Goal: Task Accomplishment & Management: Use online tool/utility

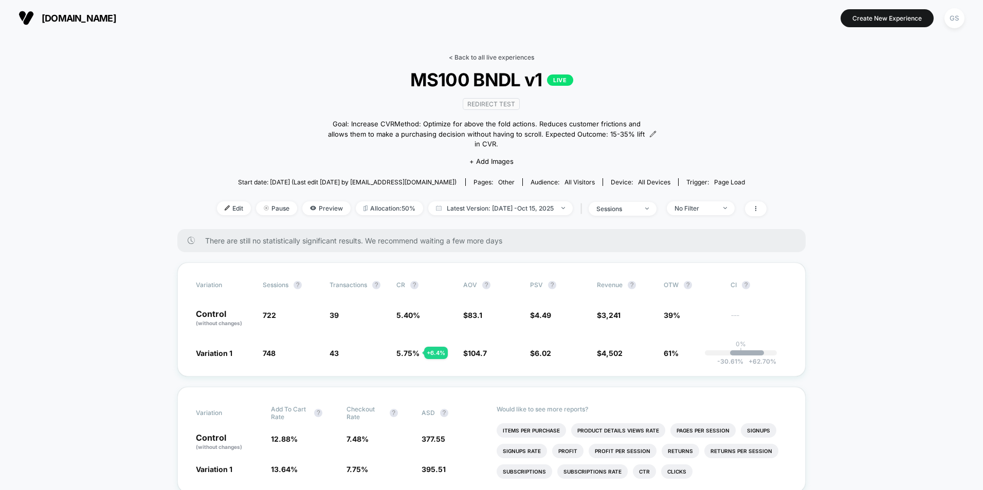
click at [504, 53] on link "< Back to all live experiences" at bounding box center [491, 57] width 85 height 8
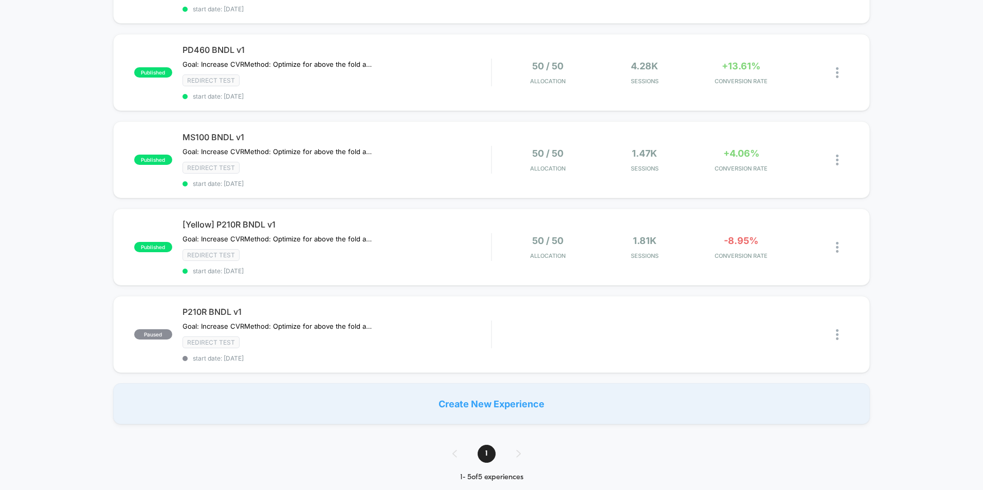
scroll to position [360, 0]
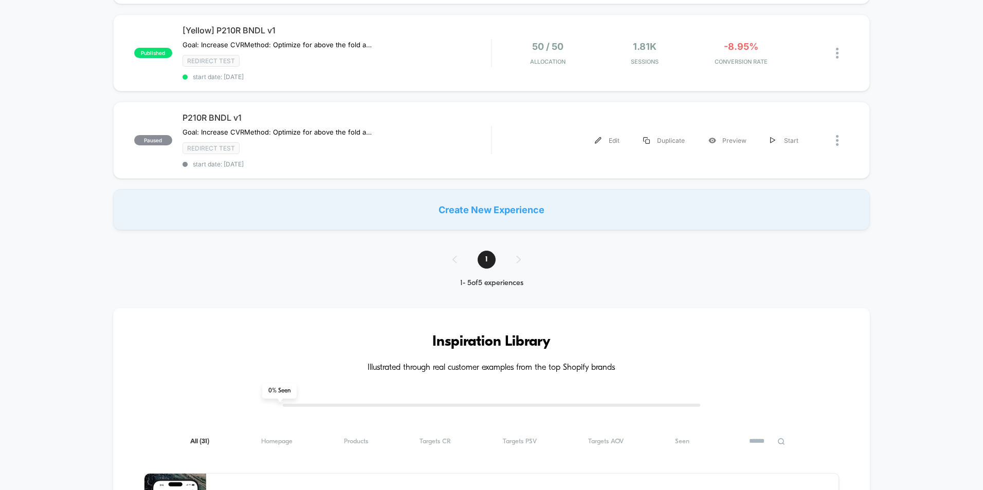
click at [509, 124] on div "paused P210R BNDL v1 Goal: Increase CVR Method: Optimize for above the fold act…" at bounding box center [491, 140] width 757 height 77
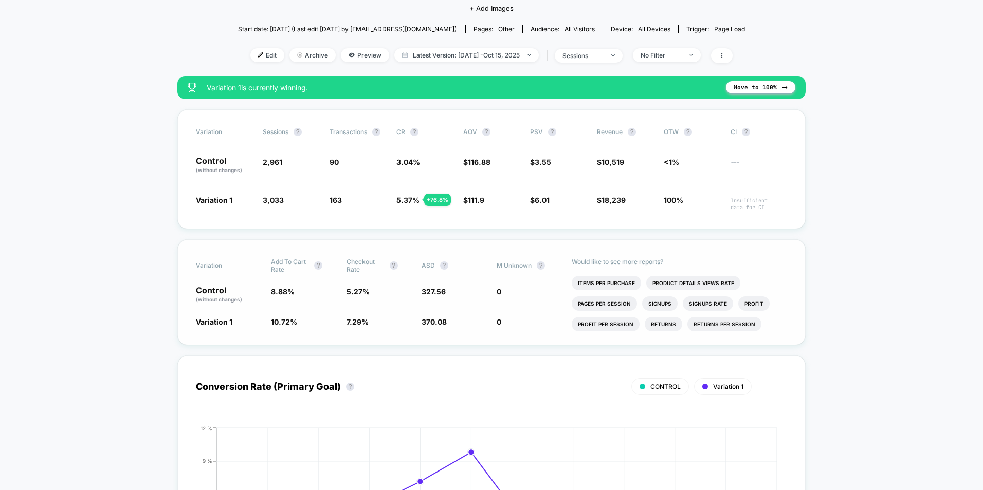
scroll to position [154, 0]
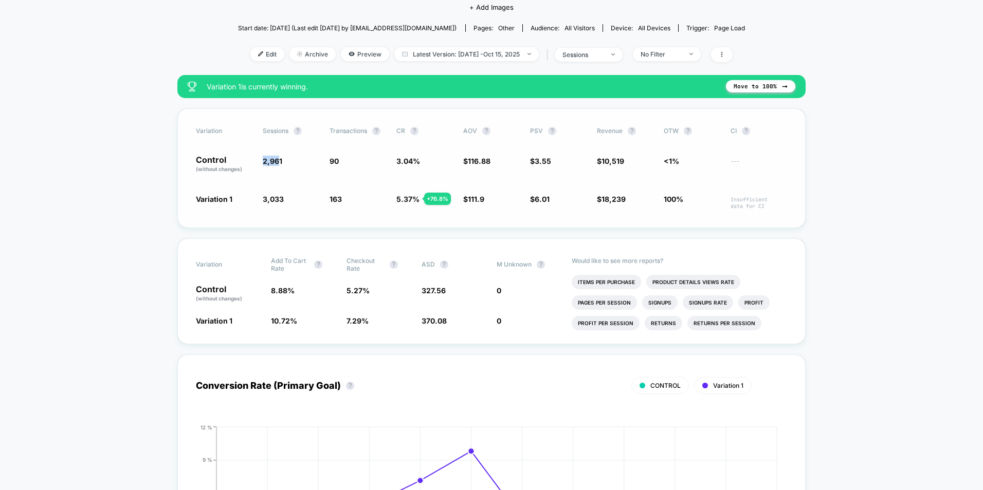
drag, startPoint x: 259, startPoint y: 161, endPoint x: 278, endPoint y: 161, distance: 19.0
click at [278, 161] on div "Control (without changes) 2,961 90 3.04 % $ 116.88 $ 3.55 $ 10,519 <1% ---" at bounding box center [491, 164] width 591 height 17
drag, startPoint x: 278, startPoint y: 161, endPoint x: 286, endPoint y: 191, distance: 30.9
click at [286, 191] on div "Variation Sessions ? Transactions ? CR ? AOV ? PSV ? Revenue ? OTW ? CI ? Contr…" at bounding box center [491, 168] width 628 height 120
drag, startPoint x: 272, startPoint y: 325, endPoint x: 294, endPoint y: 319, distance: 22.9
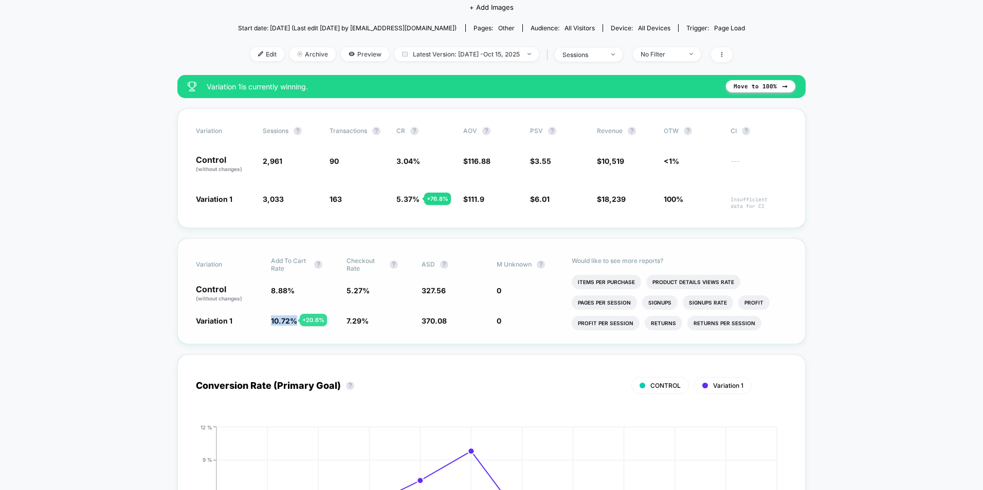
click at [294, 319] on span "10.72 % + 20.6 %" at bounding box center [303, 321] width 65 height 10
drag, startPoint x: 294, startPoint y: 319, endPoint x: 299, endPoint y: 326, distance: 8.1
click at [299, 326] on div "Variation Add To Cart Rate ? Checkout Rate ? ASD ? M Unknown ? Control (without…" at bounding box center [491, 292] width 628 height 106
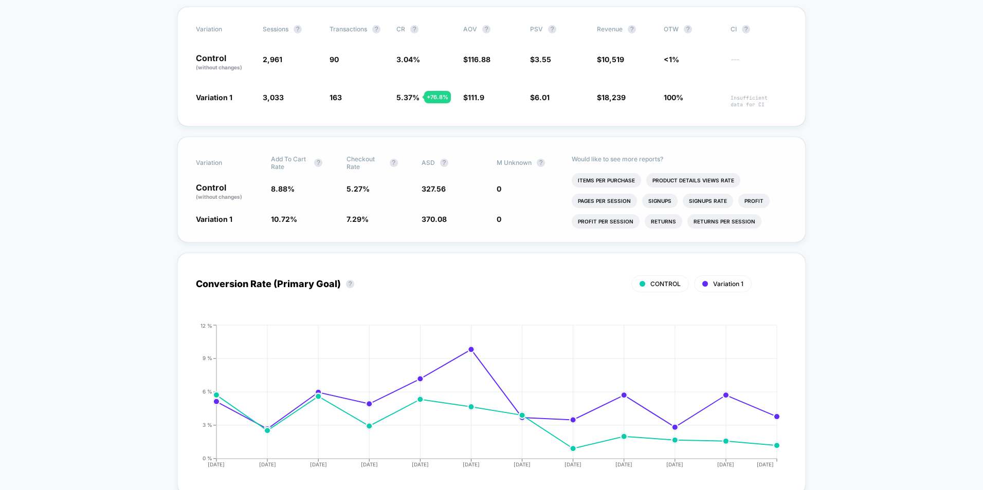
scroll to position [257, 0]
drag, startPoint x: 441, startPoint y: 218, endPoint x: 468, endPoint y: 215, distance: 26.9
click at [468, 215] on div "Variation Add To Cart Rate ? Checkout Rate ? ASD ? M Unknown ? Control (without…" at bounding box center [491, 189] width 628 height 106
drag, startPoint x: 468, startPoint y: 215, endPoint x: 455, endPoint y: 226, distance: 16.5
click at [455, 226] on div "Variation Add To Cart Rate ? Checkout Rate ? ASD ? M Unknown ? Control (without…" at bounding box center [491, 189] width 628 height 106
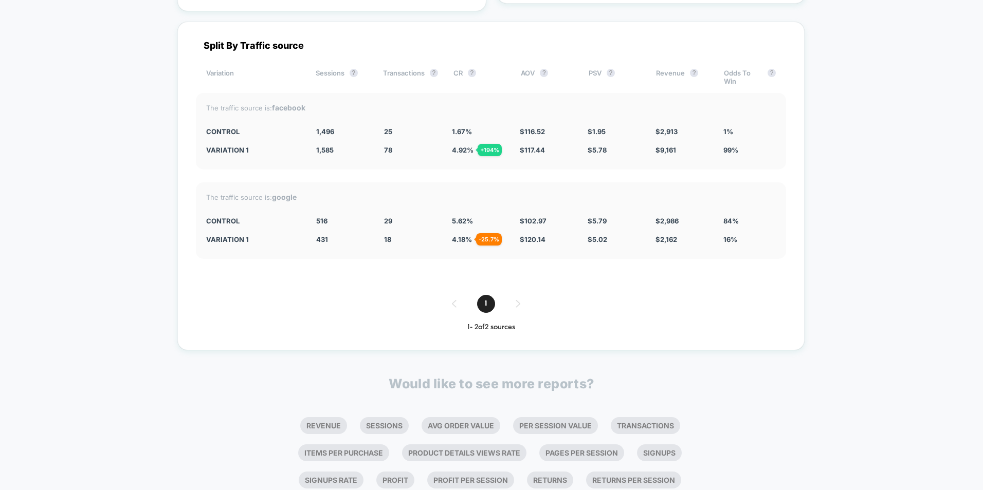
scroll to position [2343, 0]
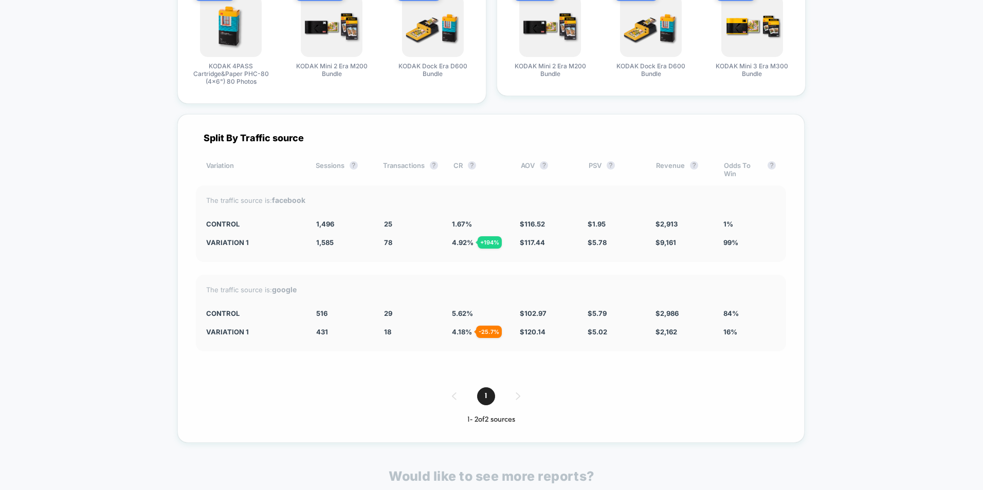
drag, startPoint x: 480, startPoint y: 243, endPoint x: 495, endPoint y: 242, distance: 15.5
click at [495, 242] on div "+ 194 %" at bounding box center [490, 242] width 24 height 12
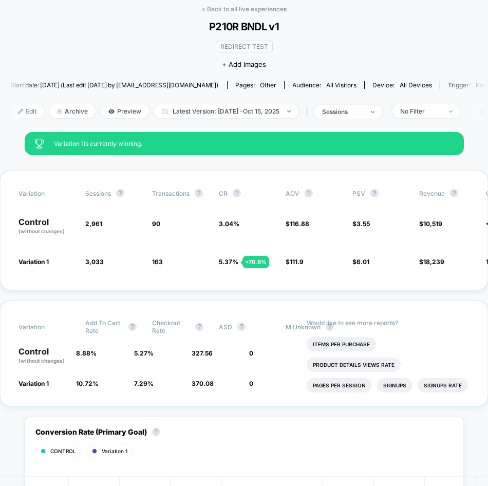
scroll to position [0, 0]
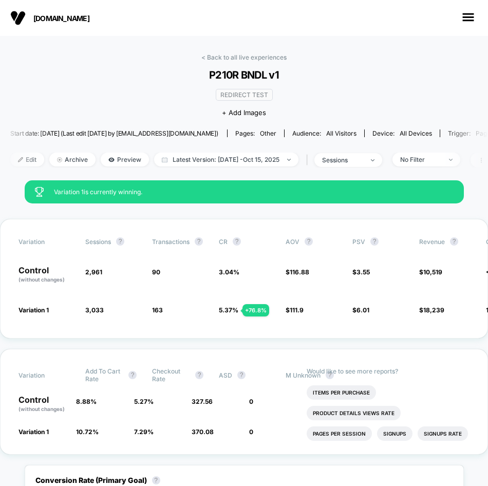
click at [254, 56] on link "< Back to all live experiences" at bounding box center [244, 57] width 85 height 8
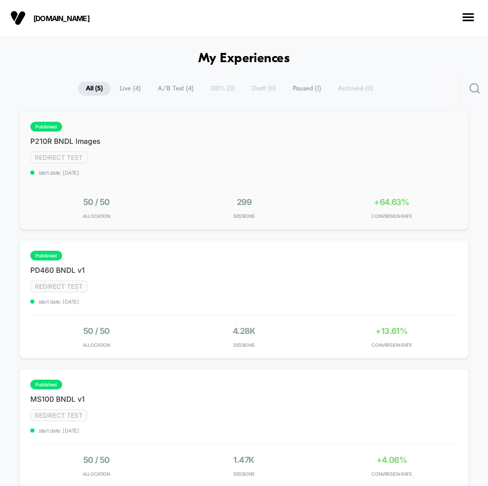
click at [187, 130] on div "published P210R BNDL Images Goal: Increase CVR Method: Optimize product images …" at bounding box center [223, 149] width 386 height 54
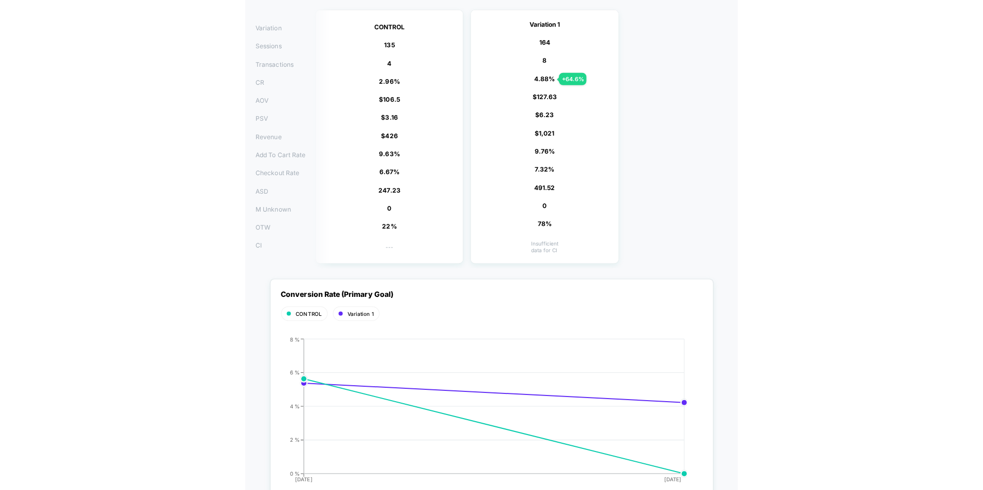
scroll to position [51, 0]
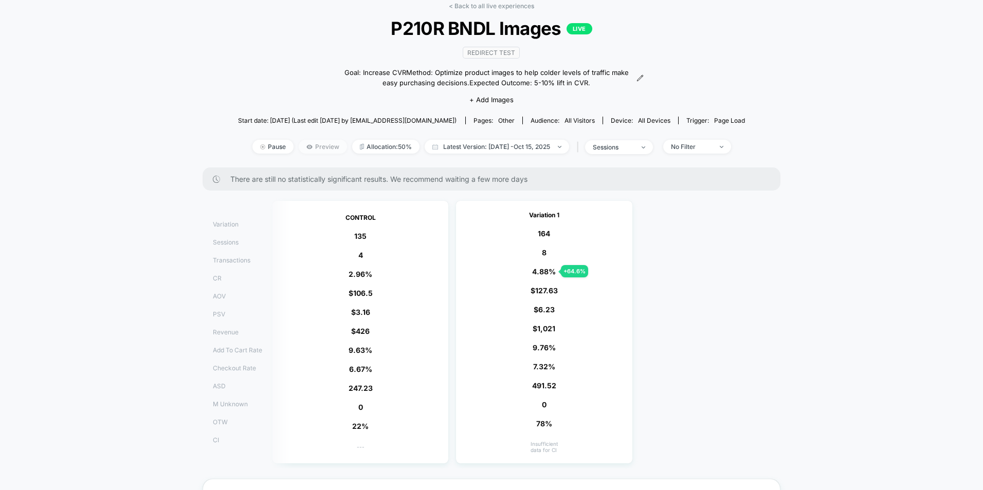
click at [310, 145] on span "Preview" at bounding box center [323, 147] width 48 height 14
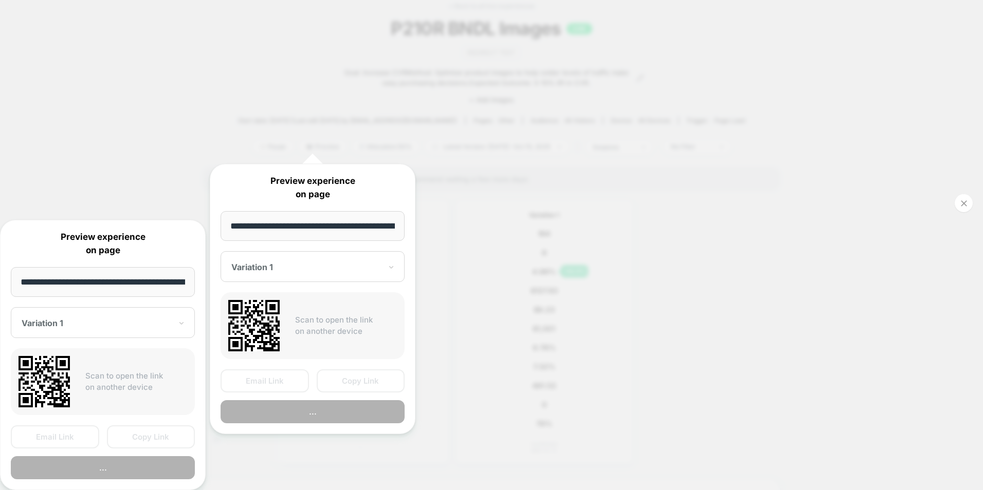
scroll to position [0, 157]
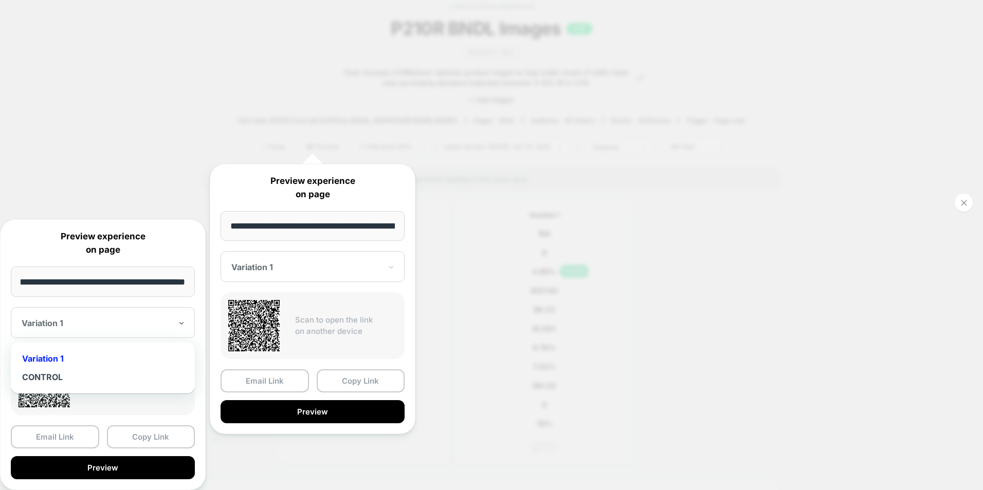
click at [109, 320] on div at bounding box center [97, 323] width 150 height 10
click at [89, 372] on div "CONTROL" at bounding box center [103, 377] width 174 height 19
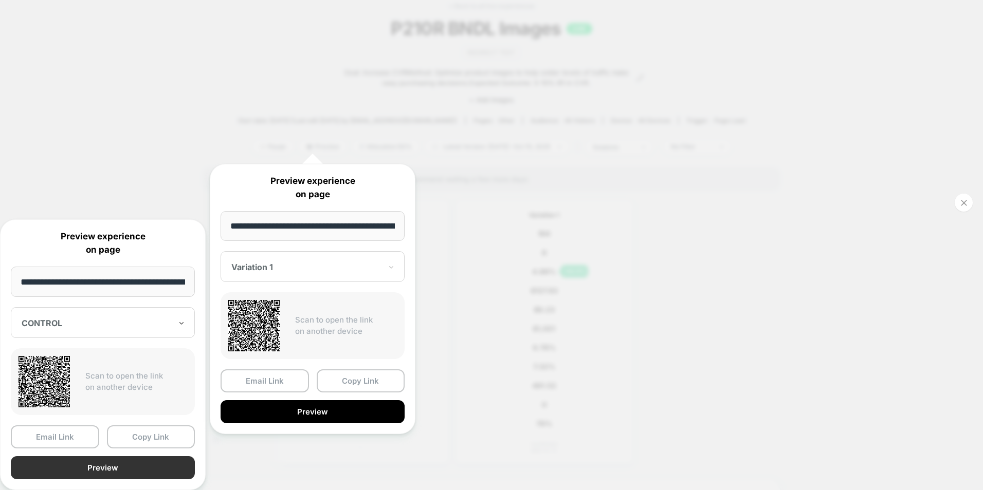
click at [104, 460] on button "Preview" at bounding box center [103, 467] width 184 height 23
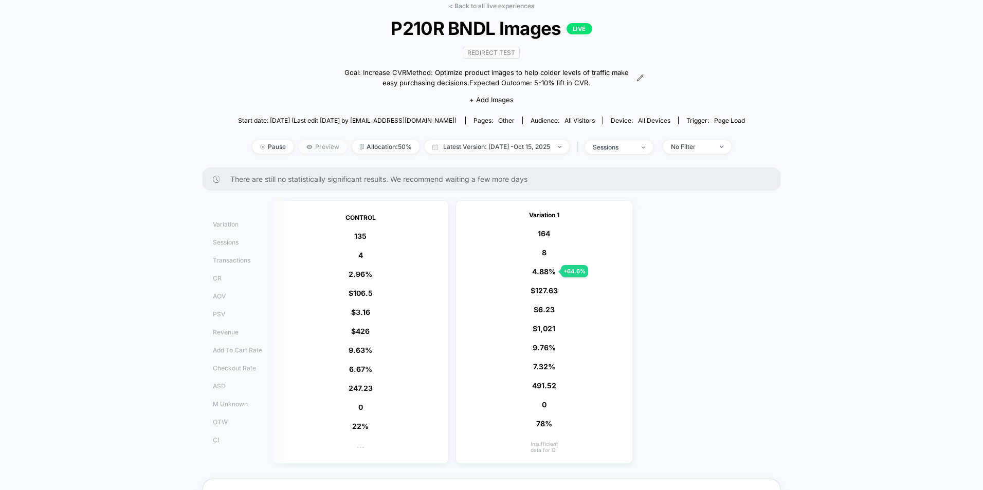
click at [303, 145] on span "Preview" at bounding box center [323, 147] width 48 height 14
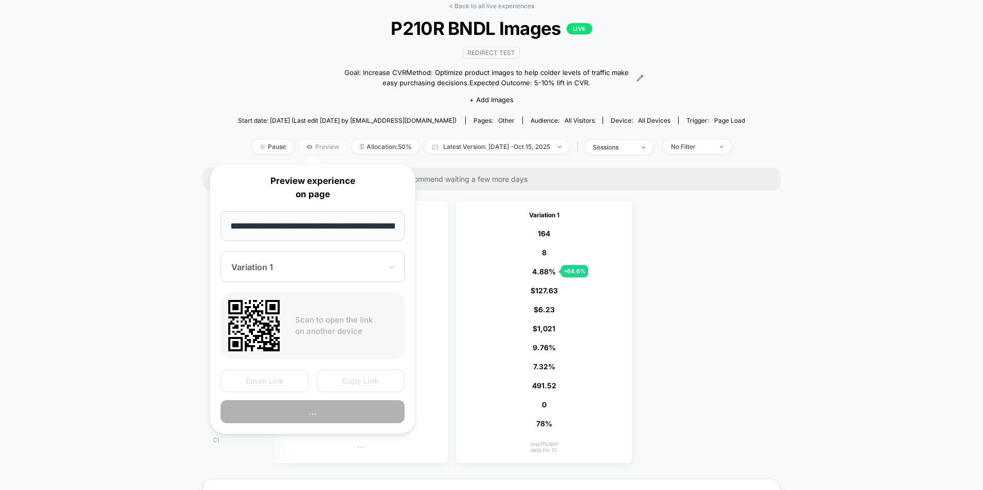
scroll to position [0, 157]
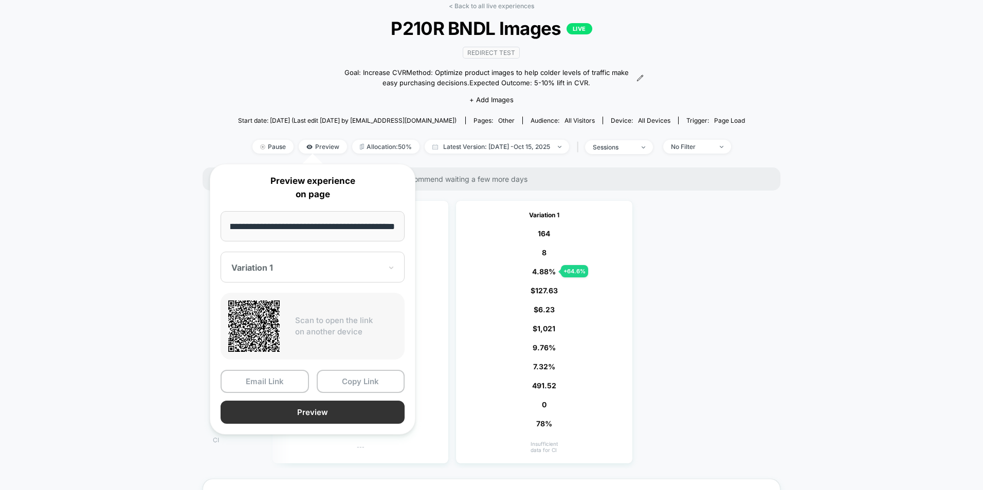
click at [296, 419] on button "Preview" at bounding box center [313, 412] width 184 height 23
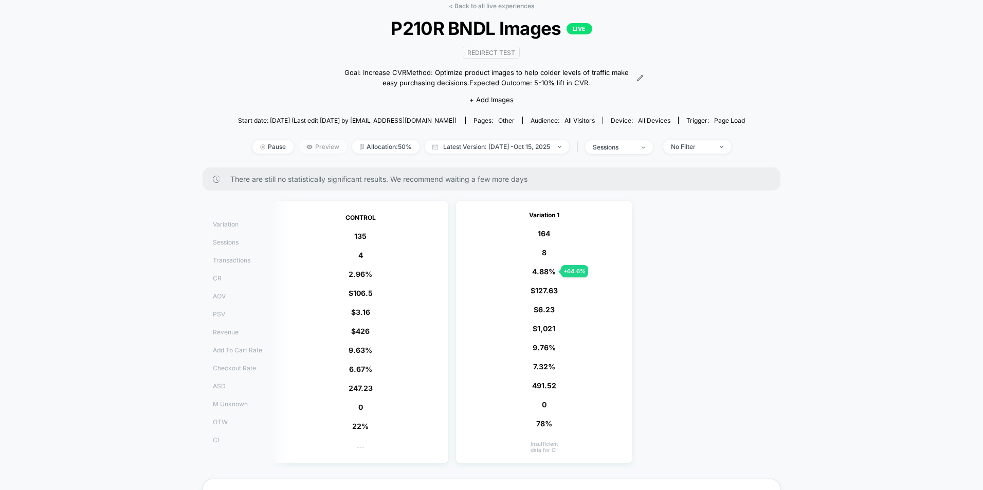
click at [307, 143] on span "Preview" at bounding box center [323, 147] width 48 height 14
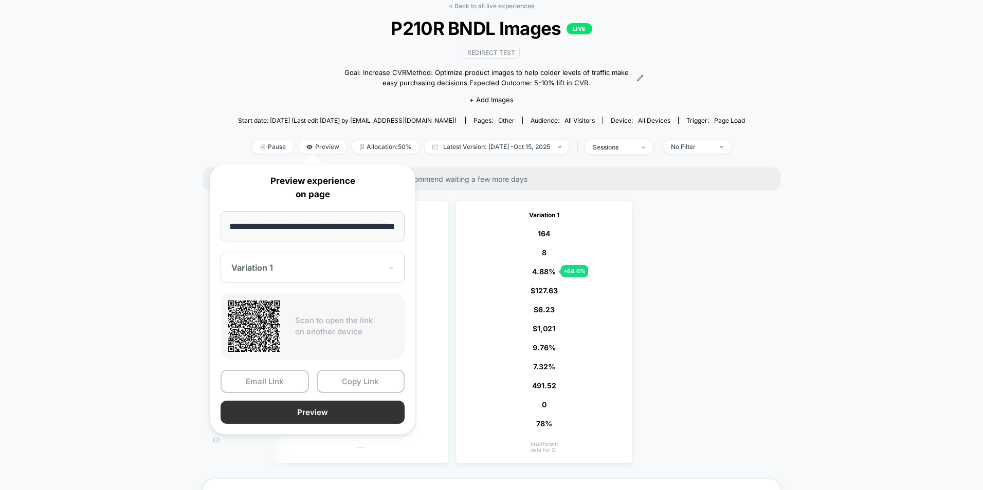
scroll to position [0, 0]
click at [298, 408] on button "Preview" at bounding box center [313, 412] width 184 height 23
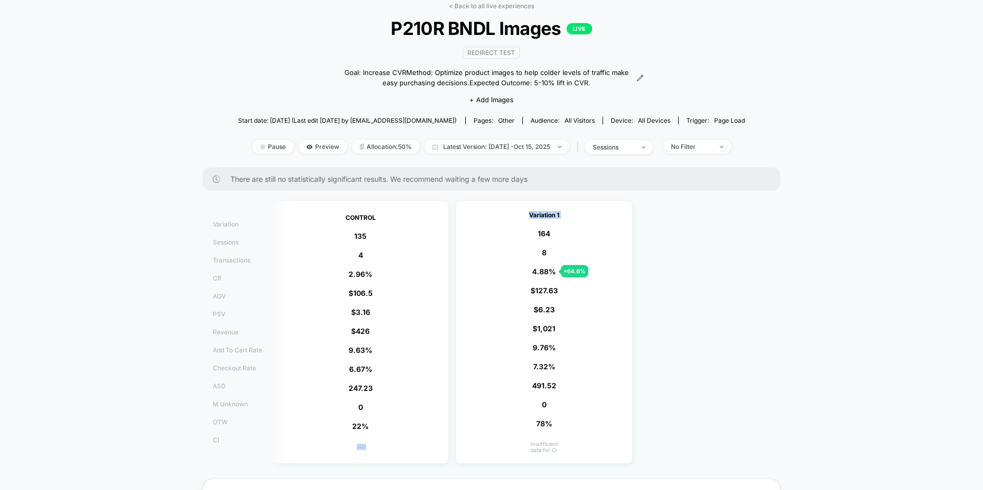
drag, startPoint x: 359, startPoint y: 237, endPoint x: 546, endPoint y: 233, distance: 187.7
click at [548, 231] on div "CONTROL 135 4 2.96 % $ 106.5 $ 3.16 $ 426 9.63 % 6.67 % 247.23 0 22% --- Variat…" at bounding box center [523, 332] width 513 height 273
click at [546, 233] on span "164" at bounding box center [544, 233] width 12 height 9
click at [496, 260] on div "Variation 1 164 + 21.5 % 8 + 64.6 % 4.88 % + 64.6 % $ 127.63 + 19.8 % $ 6.23 + …" at bounding box center [544, 332] width 176 height 263
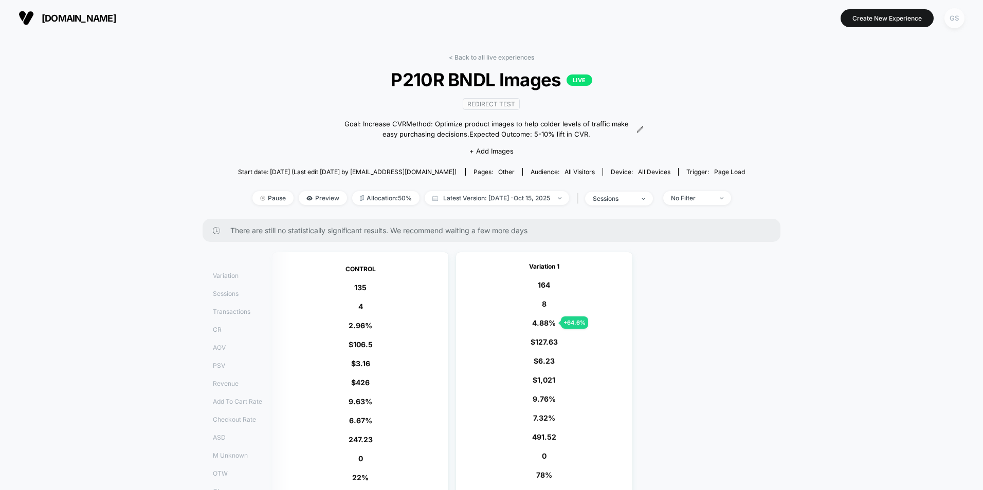
click at [954, 19] on div "GS" at bounding box center [954, 18] width 20 height 20
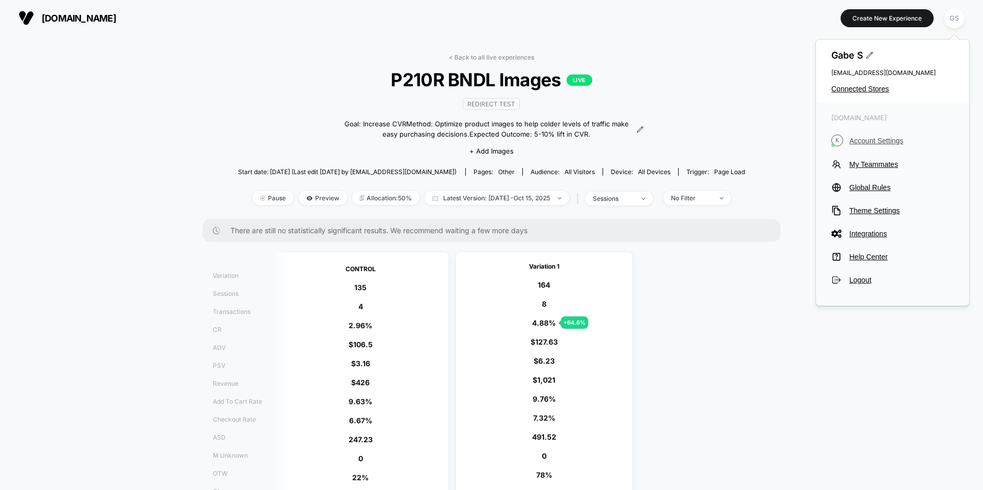
click at [888, 140] on span "Account Settings" at bounding box center [901, 141] width 104 height 8
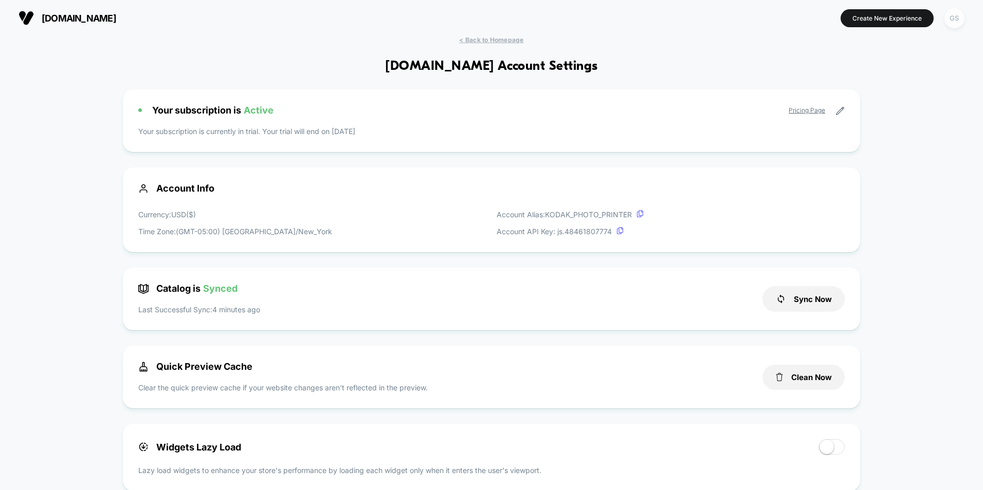
click at [958, 12] on div "GS" at bounding box center [954, 18] width 20 height 20
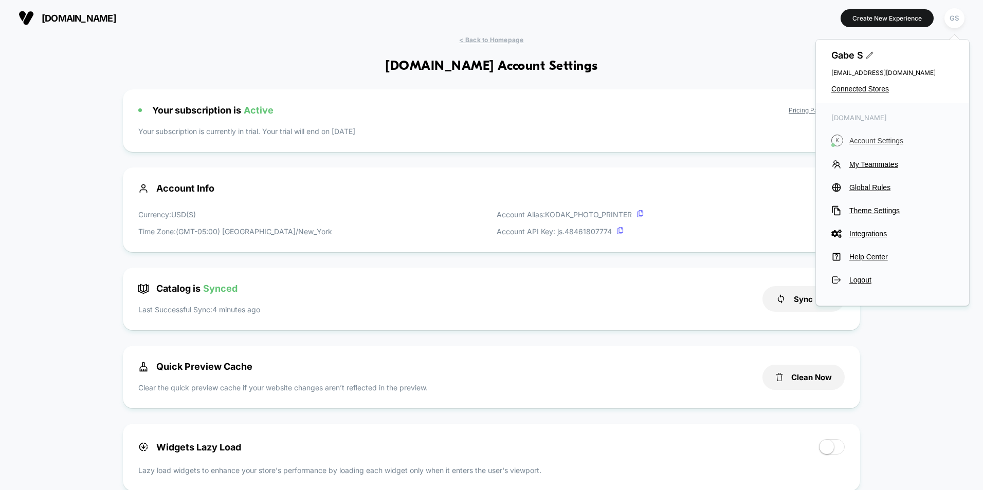
click at [871, 143] on span "Account Settings" at bounding box center [901, 141] width 104 height 8
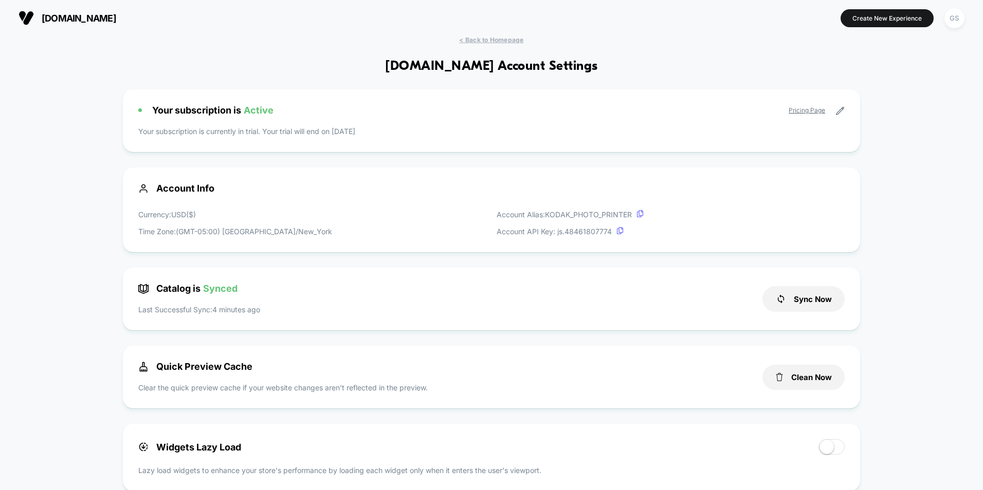
click at [806, 111] on link "Pricing Page" at bounding box center [807, 110] width 36 height 8
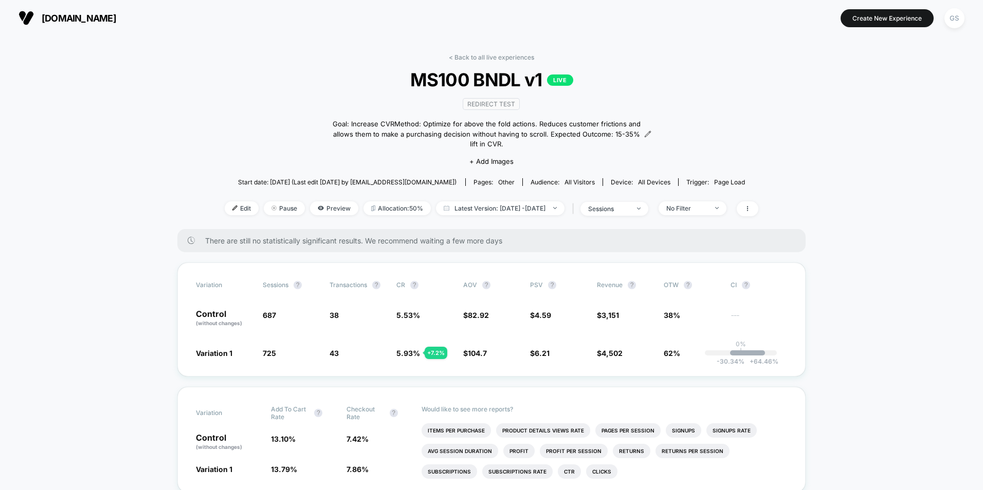
click at [488, 55] on link "< Back to all live experiences" at bounding box center [491, 57] width 85 height 8
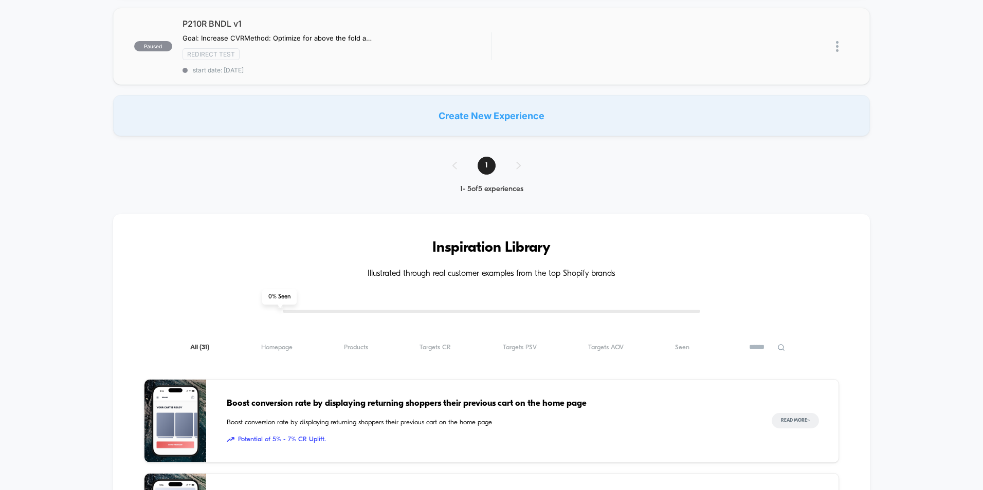
scroll to position [360, 0]
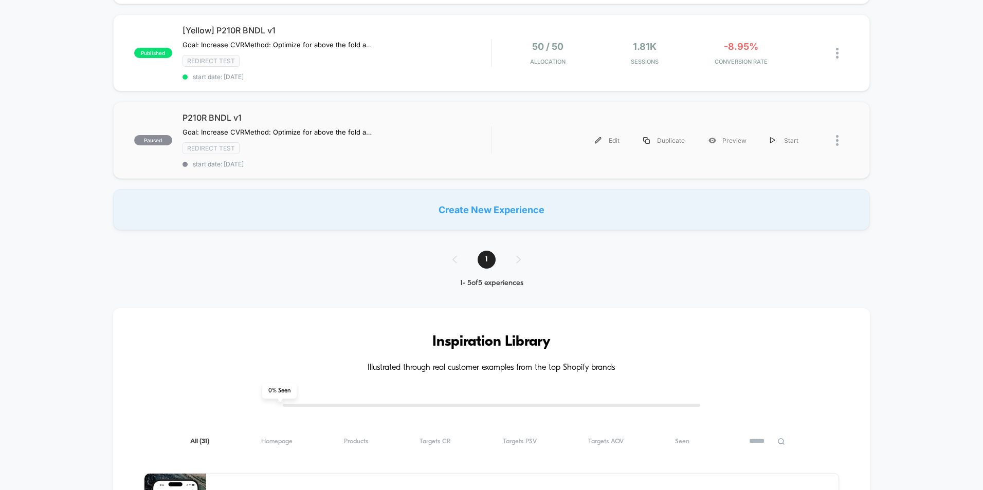
click at [488, 123] on div "paused P210R BNDL v1 Goal: Increase CVR Method: Optimize for above the fold act…" at bounding box center [491, 140] width 757 height 77
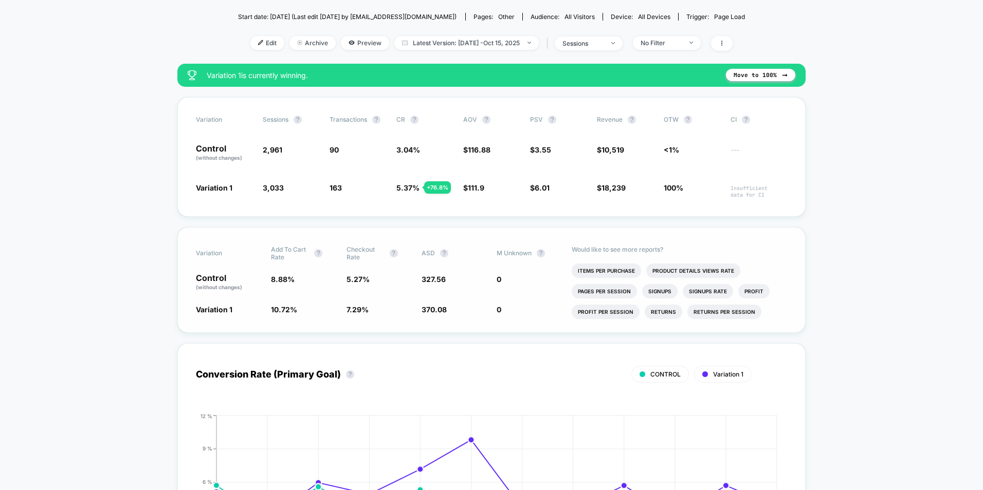
scroll to position [206, 0]
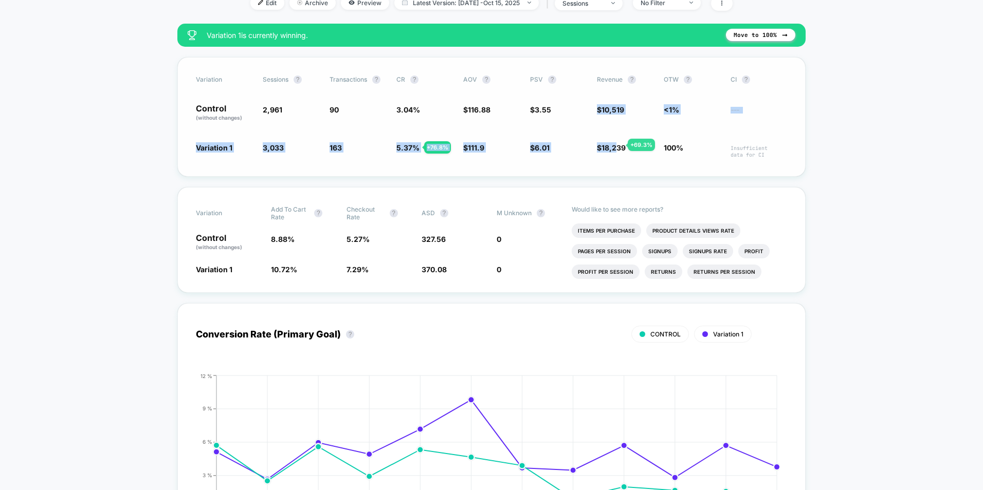
drag, startPoint x: 594, startPoint y: 110, endPoint x: 615, endPoint y: 145, distance: 41.5
click at [488, 145] on div "Variation Sessions ? Transactions ? CR ? AOV ? PSV ? Revenue ? OTW ? CI ? Contr…" at bounding box center [491, 117] width 628 height 120
drag, startPoint x: 615, startPoint y: 145, endPoint x: 597, endPoint y: 150, distance: 18.5
click at [488, 150] on span "$ 18,239 + 69.3 %" at bounding box center [611, 147] width 29 height 9
click at [488, 151] on span "$ 18,239 + 69.3 %" at bounding box center [611, 147] width 29 height 9
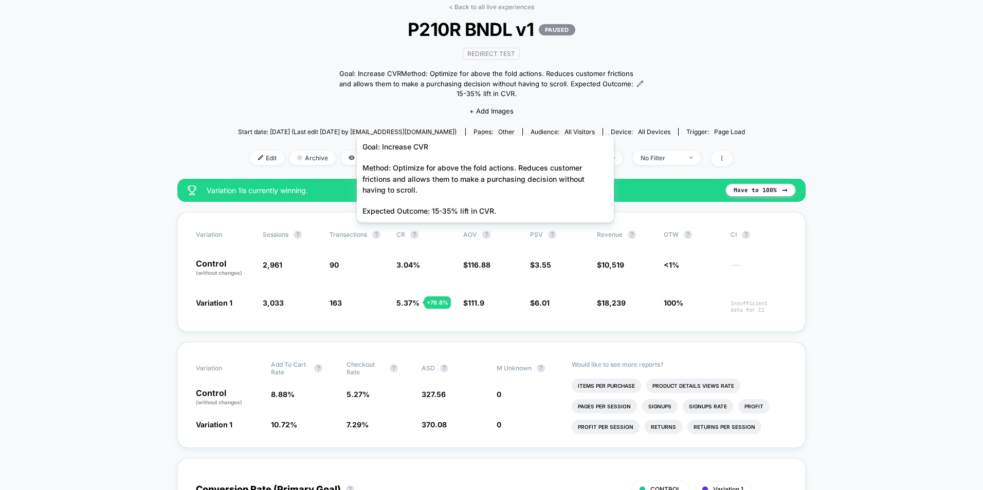
scroll to position [0, 0]
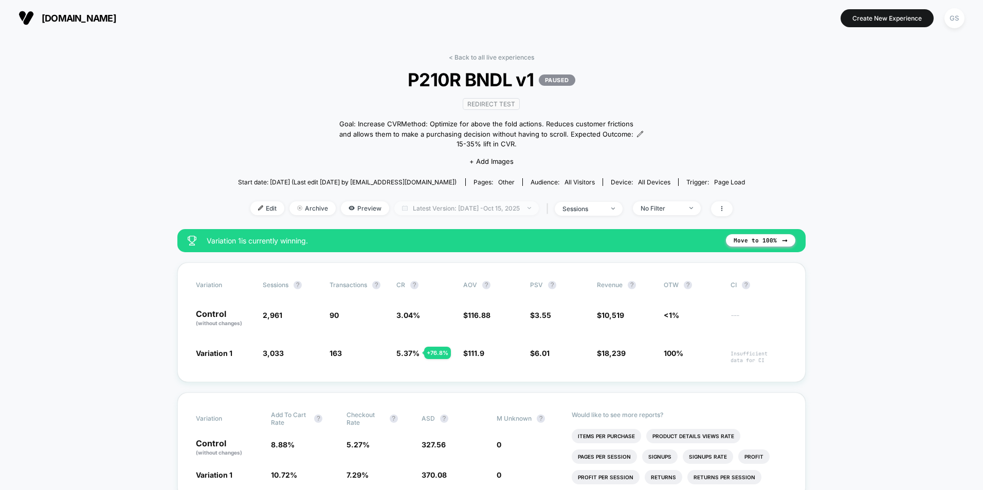
click at [480, 202] on span "Latest Version: Oct 3, 2025 - Oct 15, 2025" at bounding box center [466, 209] width 144 height 14
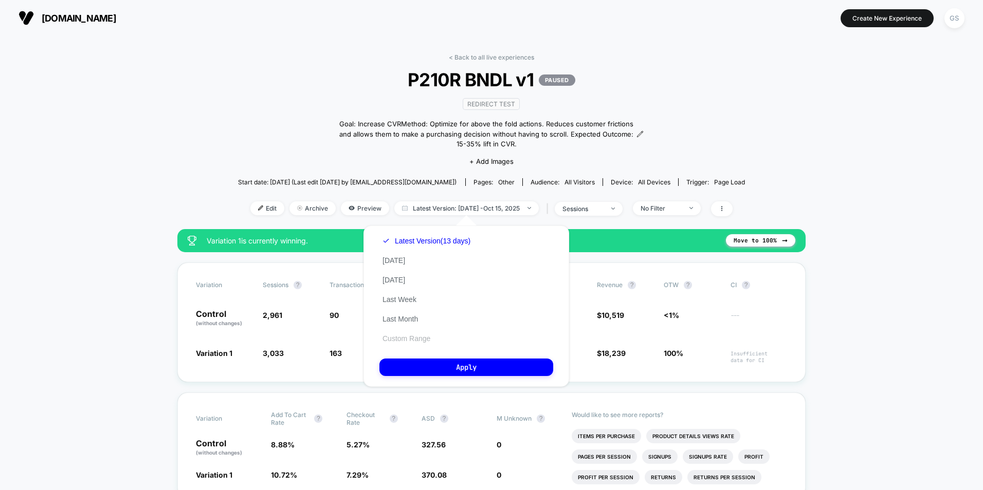
click at [412, 342] on button "Custom Range" at bounding box center [406, 338] width 54 height 9
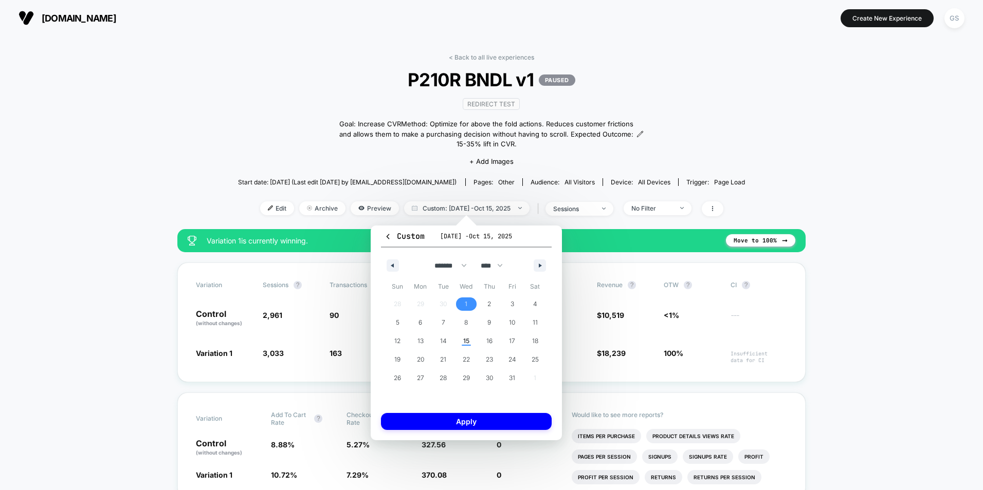
click at [468, 305] on span "1" at bounding box center [466, 304] width 23 height 13
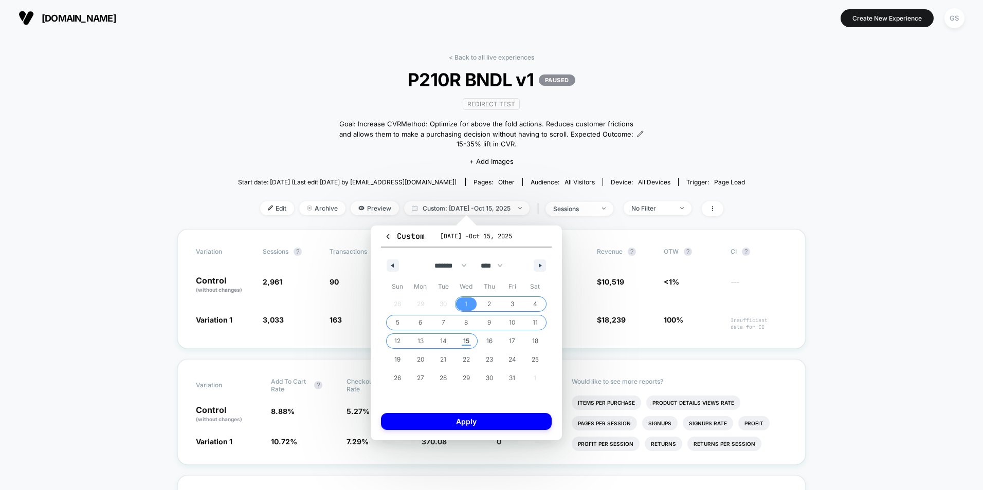
click at [466, 338] on span "15" at bounding box center [466, 341] width 6 height 19
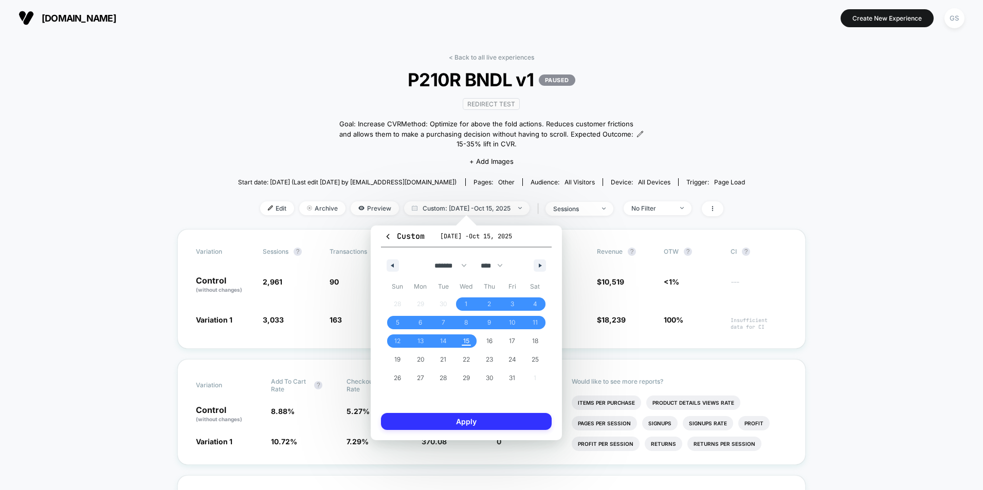
click at [479, 419] on button "Apply" at bounding box center [466, 421] width 171 height 17
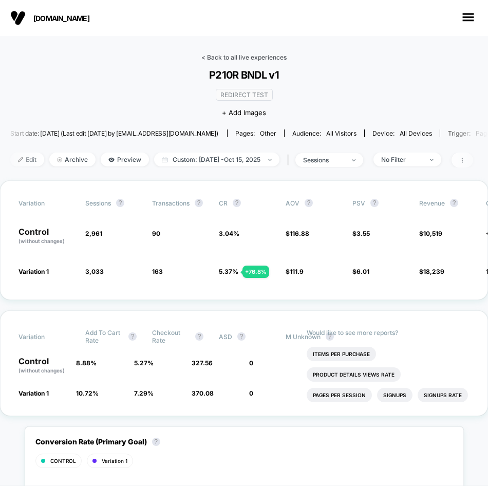
click at [234, 59] on link "< Back to all live experiences" at bounding box center [244, 57] width 85 height 8
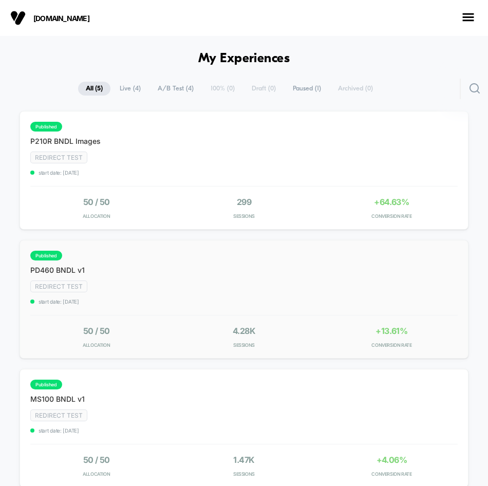
click at [240, 287] on div "published PD460 BNDL v1 Goal: Increase CVR Method: Optimize for above the fold …" at bounding box center [223, 278] width 386 height 54
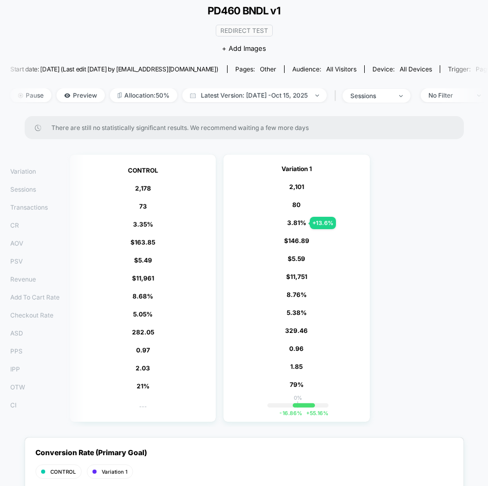
scroll to position [154, 0]
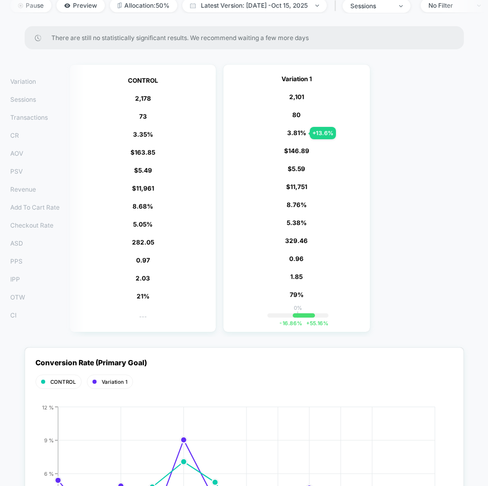
drag, startPoint x: 318, startPoint y: 129, endPoint x: 345, endPoint y: 125, distance: 27.6
click at [345, 125] on div "Variation 1 2,101 - 3.5 % 80 + 13.6 % 3.81 % + 13.6 % $ 146.89 - 10.4 % $ 5.59 …" at bounding box center [297, 198] width 146 height 267
click at [307, 168] on div "Variation 1 2,101 - 3.5 % 80 + 13.6 % 3.81 % + 13.6 % $ 146.89 - 10.4 % $ 5.59 …" at bounding box center [297, 198] width 146 height 267
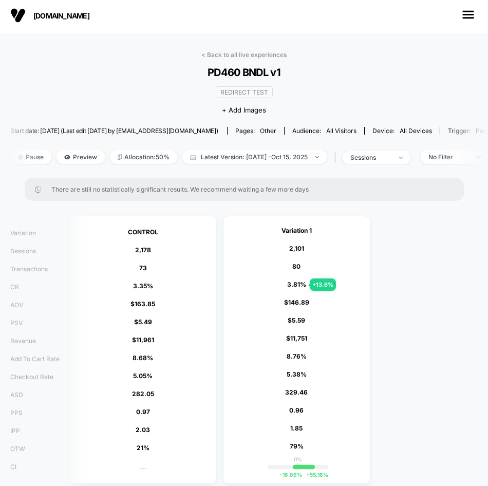
scroll to position [0, 0]
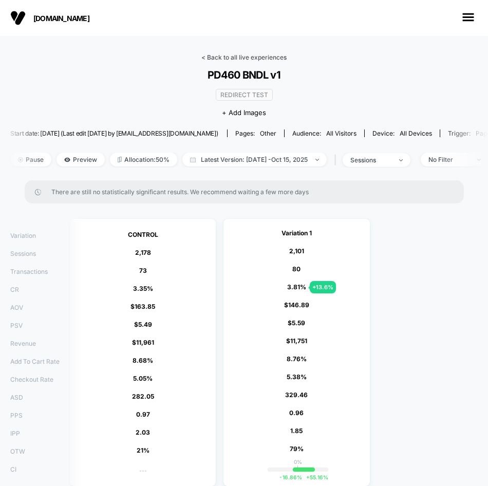
click at [224, 58] on link "< Back to all live experiences" at bounding box center [244, 57] width 85 height 8
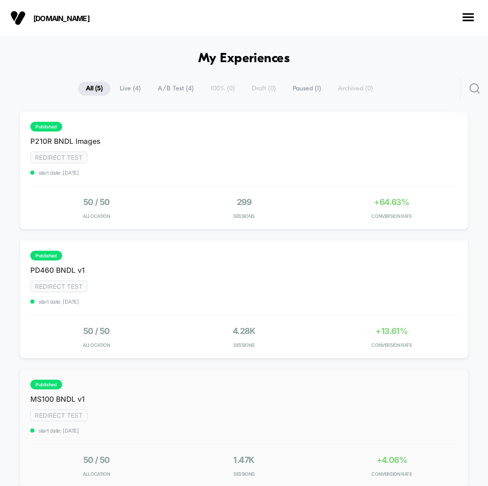
click at [348, 429] on div "published MS100 BNDL v1 Goal: Increase CVR Method: Optimize for above the fold …" at bounding box center [223, 407] width 386 height 54
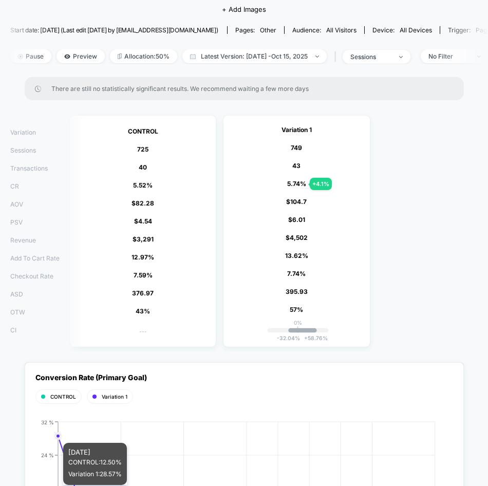
scroll to position [103, 0]
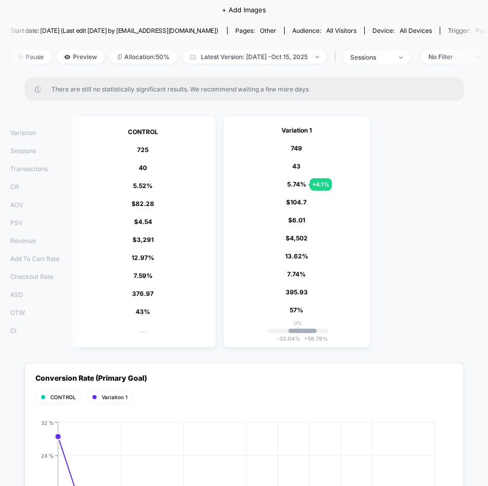
drag, startPoint x: 307, startPoint y: 190, endPoint x: 337, endPoint y: 179, distance: 31.7
click at [337, 179] on div "Variation 1 749 + 3.3 % 43 + 4.1 % 5.74 % + 4.1 % $ 104.7 + 27.3 % $ 6.01 + 32.…" at bounding box center [297, 231] width 146 height 231
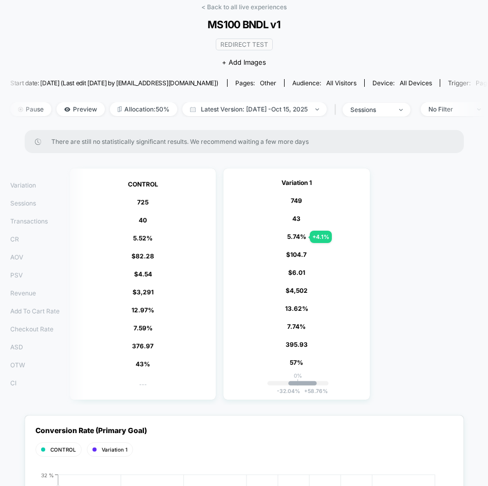
scroll to position [0, 0]
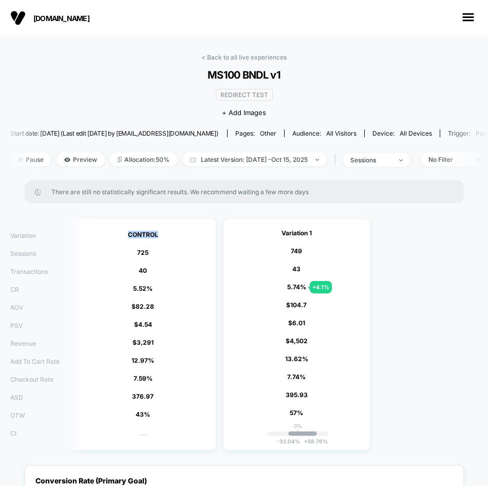
drag, startPoint x: 127, startPoint y: 239, endPoint x: 166, endPoint y: 234, distance: 38.8
click at [166, 234] on div "CONTROL 725 40 5.52 % $ 82.28 $ 4.54 $ 3,291 12.97 % 7.59 % 376.97 43% ---" at bounding box center [143, 334] width 146 height 231
drag, startPoint x: 166, startPoint y: 234, endPoint x: 207, endPoint y: 330, distance: 104.4
click at [207, 330] on div "CONTROL 725 40 5.52 % $ 82.28 $ 4.54 $ 3,291 12.97 % 7.59 % 376.97 43% ---" at bounding box center [143, 334] width 146 height 231
click at [259, 58] on link "< Back to all live experiences" at bounding box center [244, 57] width 85 height 8
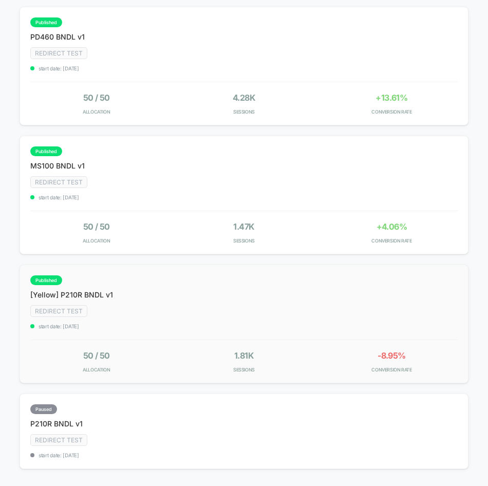
scroll to position [257, 0]
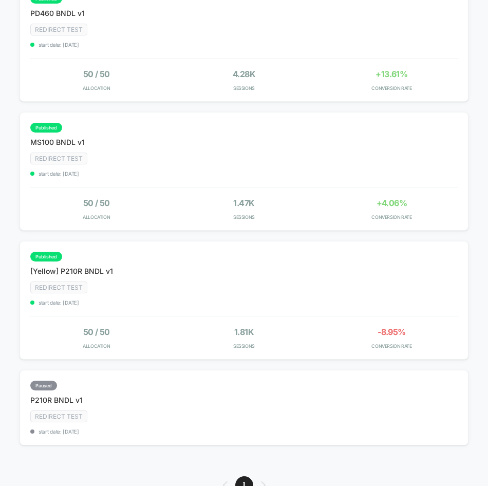
click at [284, 397] on div "paused P210R BNDL v1 Goal: Increase CVR Method: Optimize for above the fold act…" at bounding box center [223, 408] width 386 height 54
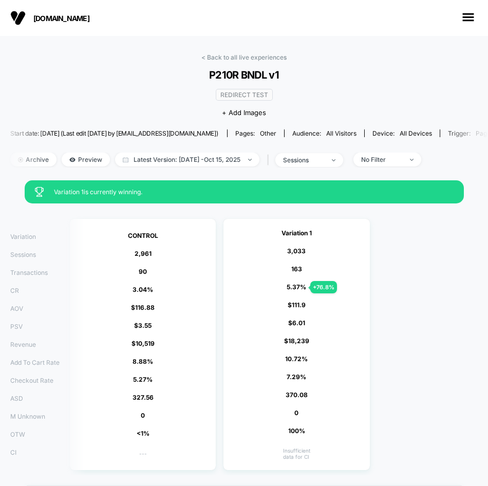
click at [56, 14] on span "[DOMAIN_NAME]" at bounding box center [84, 18] width 103 height 9
click at [17, 15] on img at bounding box center [17, 17] width 15 height 15
click at [468, 17] on icon "button" at bounding box center [468, 17] width 11 height 8
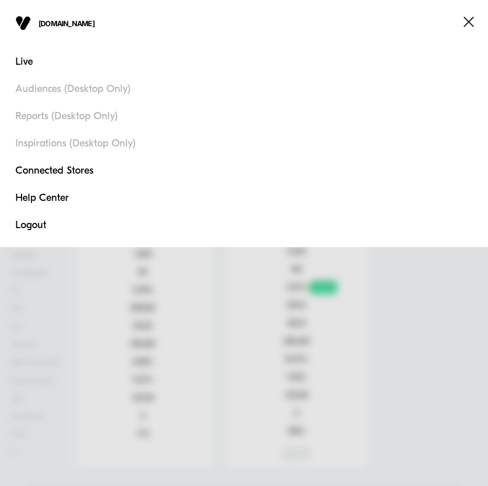
click at [470, 20] on icon at bounding box center [469, 21] width 13 height 13
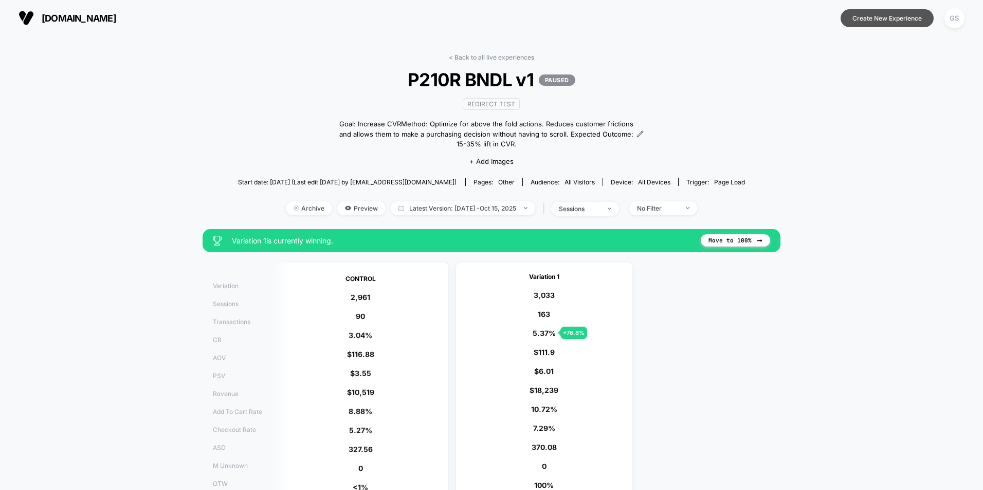
click at [488, 19] on button "Create New Experience" at bounding box center [886, 18] width 93 height 18
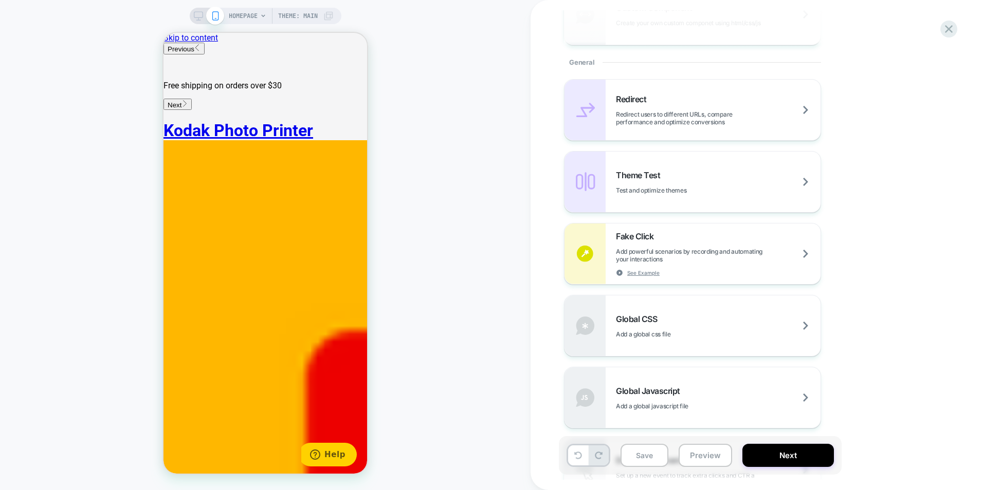
scroll to position [463, 0]
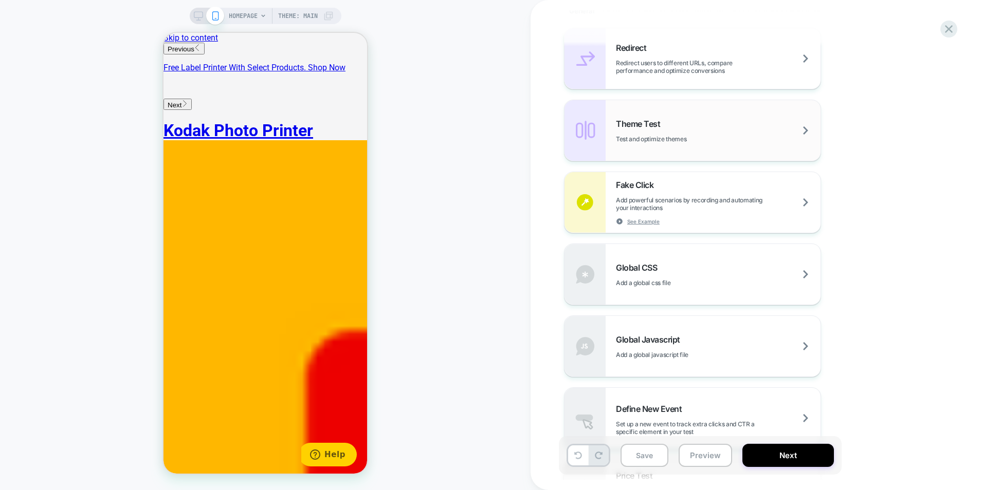
click at [488, 131] on div "Theme Test Test and optimize themes" at bounding box center [718, 131] width 205 height 24
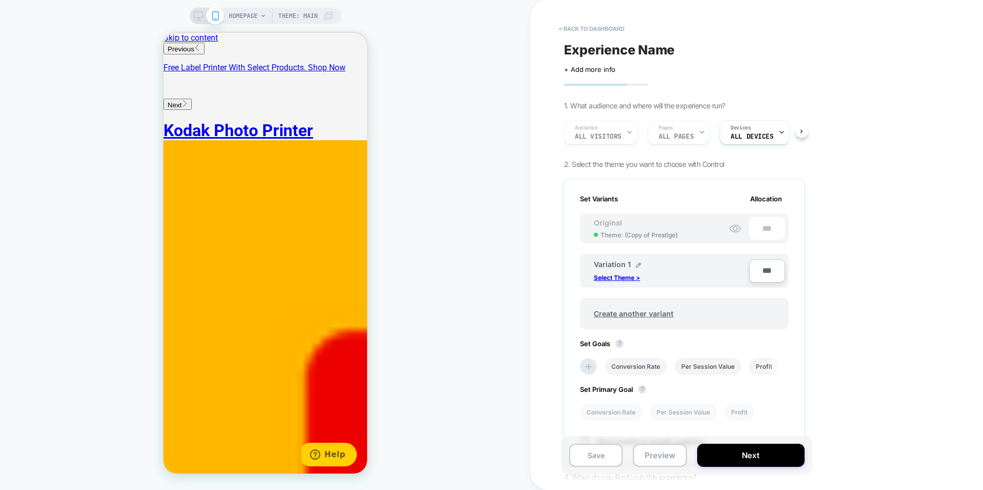
scroll to position [0, 1]
drag, startPoint x: 625, startPoint y: 276, endPoint x: 807, endPoint y: 290, distance: 182.6
click at [488, 290] on div "Experience Name Click to edit experience details + Add more info 1. What audien…" at bounding box center [684, 245] width 251 height 470
click at [488, 308] on span "Create another variant" at bounding box center [633, 314] width 100 height 24
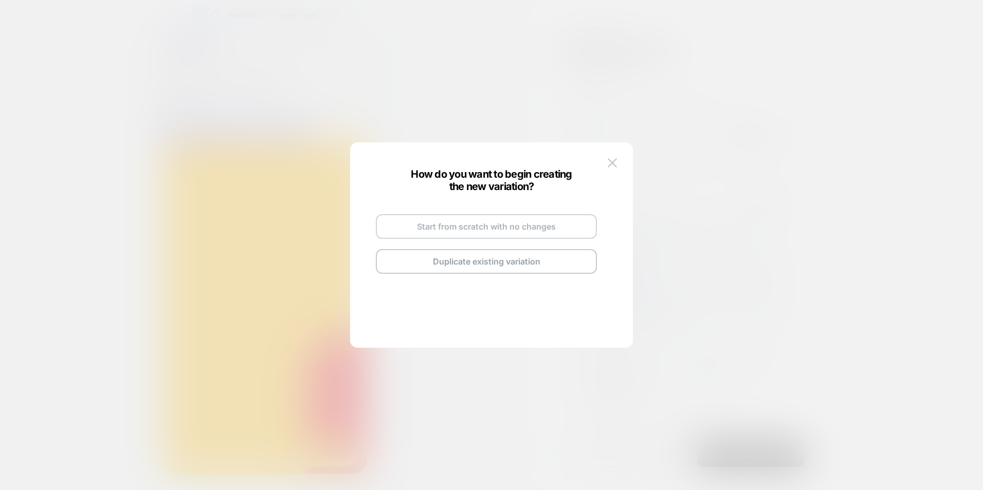
click at [488, 225] on button "Start from scratch with no changes" at bounding box center [486, 226] width 221 height 25
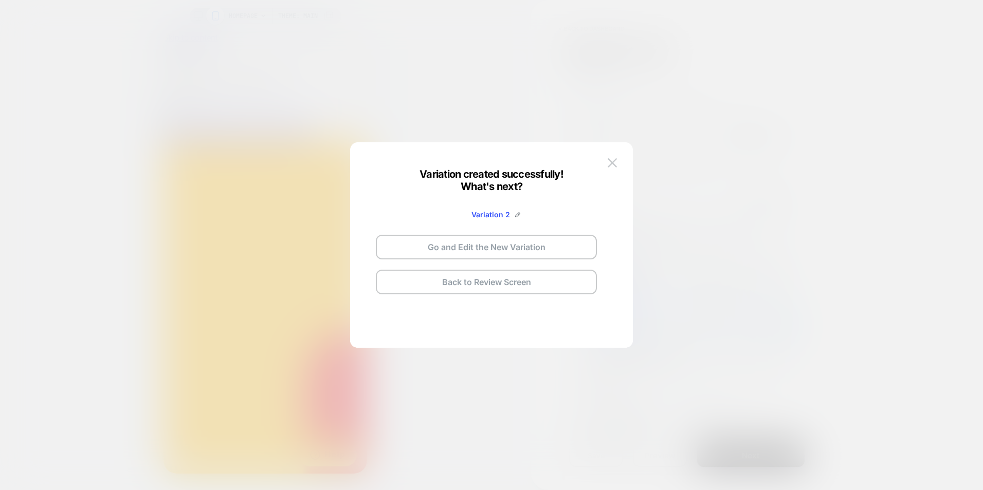
click at [488, 152] on div "Variation created successfully! What's next? Variation 2 Go and Edit the New Va…" at bounding box center [491, 245] width 283 height 206
click at [488, 164] on img at bounding box center [612, 162] width 9 height 9
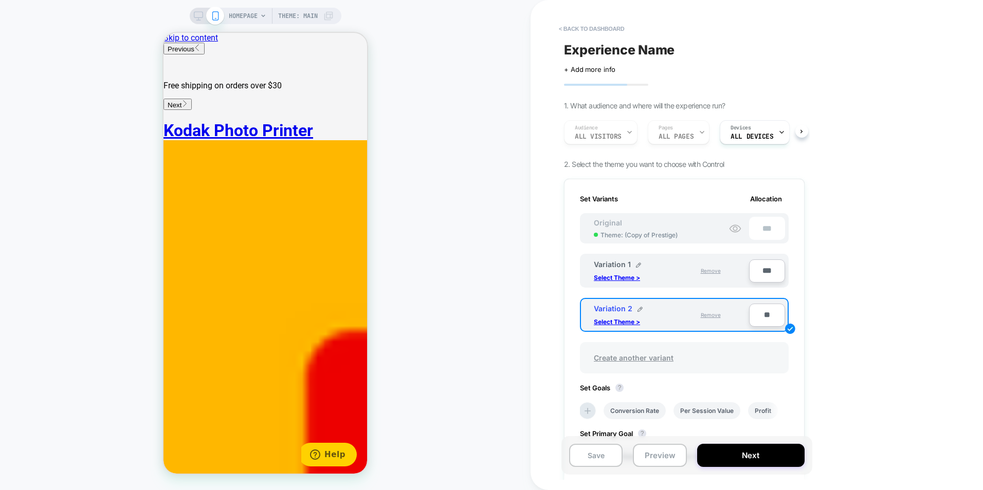
click at [488, 357] on span "Create another variant" at bounding box center [633, 358] width 100 height 24
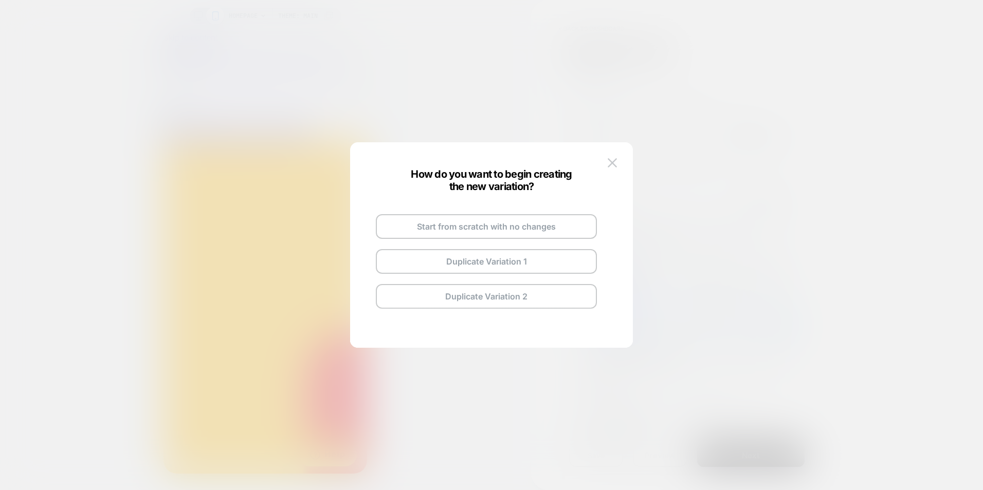
click at [488, 223] on button "Start from scratch with no changes" at bounding box center [486, 226] width 221 height 25
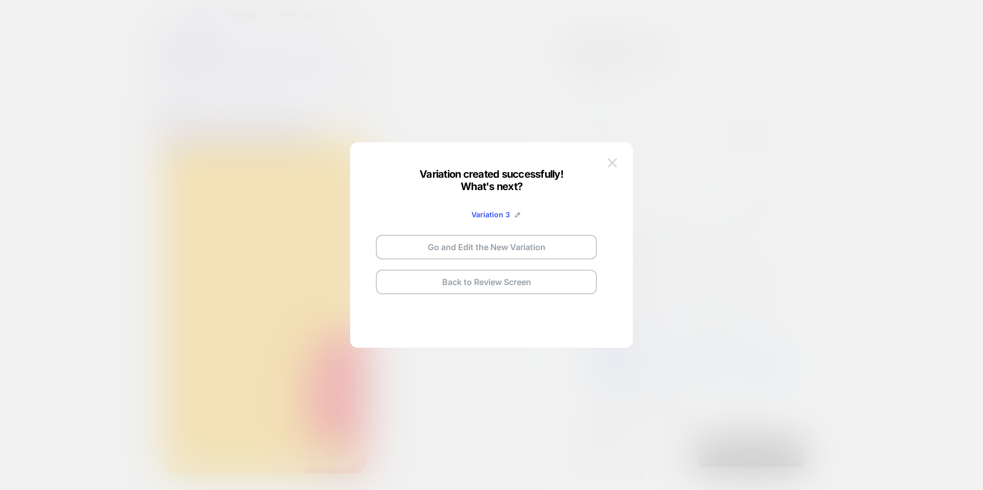
click at [488, 162] on button at bounding box center [612, 162] width 15 height 15
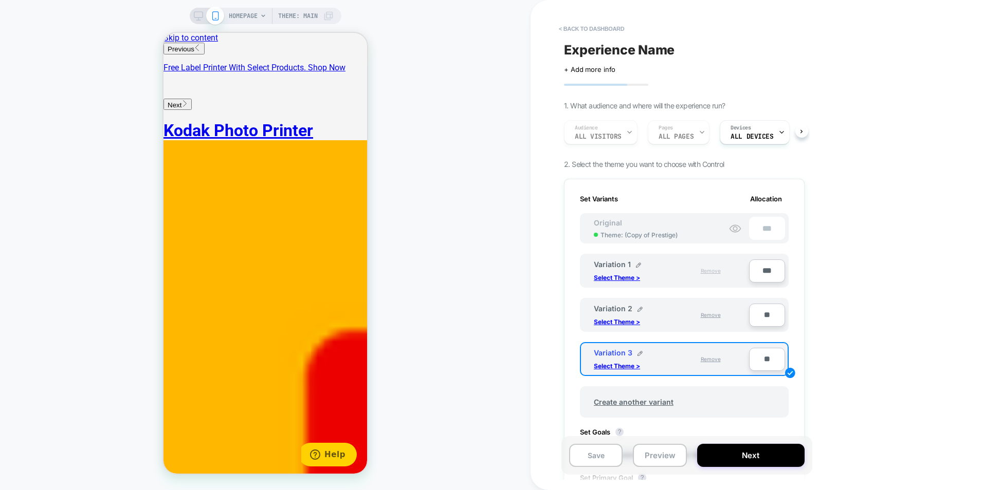
click at [488, 271] on span "Remove" at bounding box center [711, 271] width 20 height 6
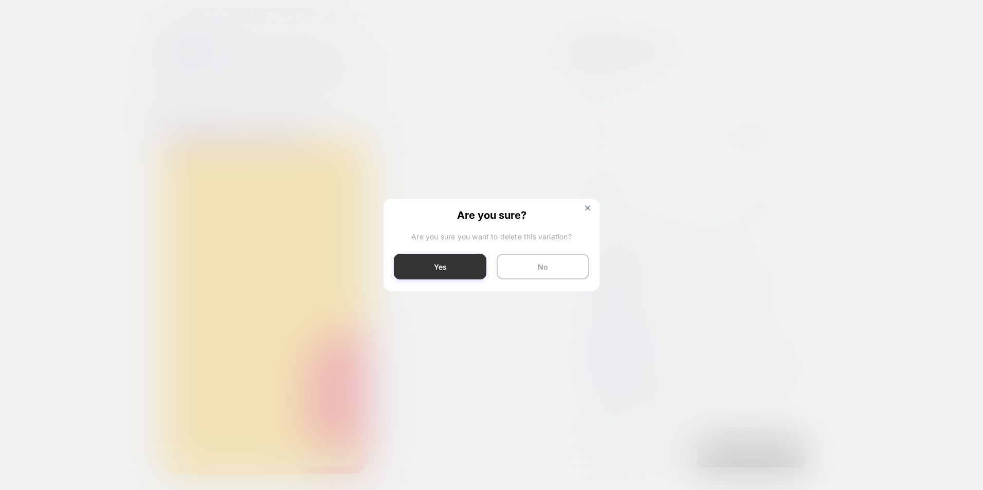
click at [453, 265] on button "Yes" at bounding box center [440, 267] width 93 height 26
type input "****"
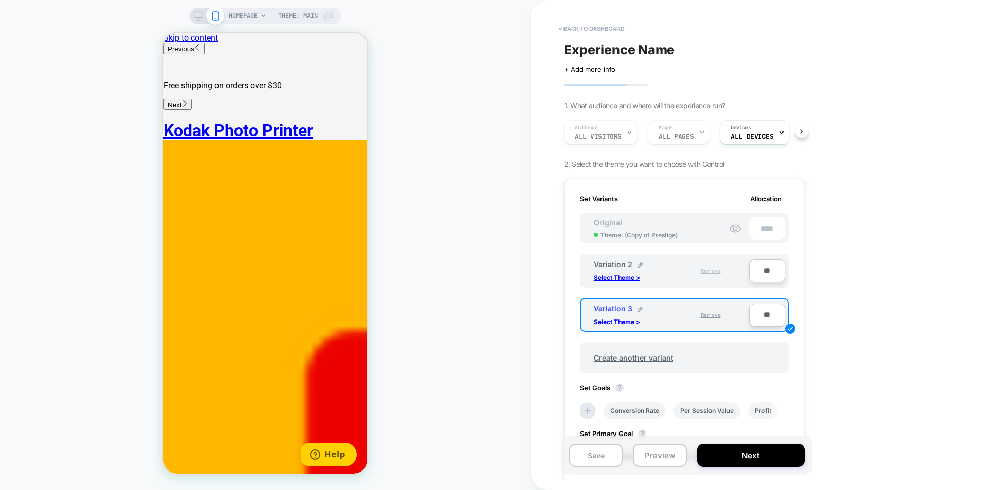
click at [488, 267] on div "Remove" at bounding box center [711, 271] width 20 height 22
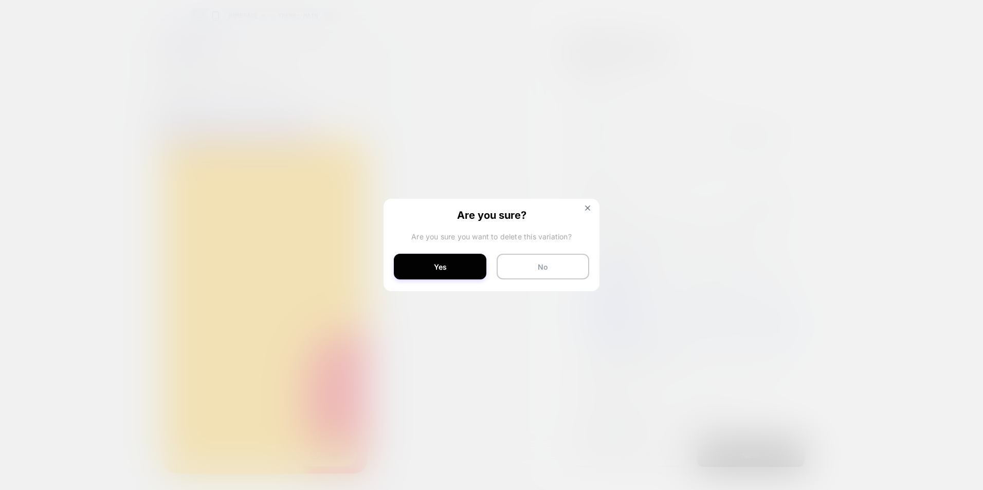
drag, startPoint x: 452, startPoint y: 269, endPoint x: 472, endPoint y: 270, distance: 20.1
click at [452, 269] on button "Yes" at bounding box center [440, 267] width 93 height 26
